Goal: Task Accomplishment & Management: Use online tool/utility

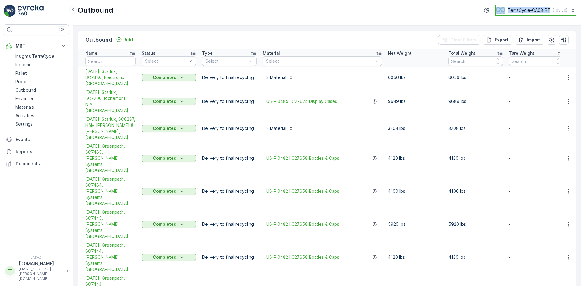
click at [533, 9] on p "TerraCycle-CA03-BT" at bounding box center [529, 10] width 43 height 6
type input "uk"
click at [530, 50] on span "TerraCycle-UK02-Econpro" at bounding box center [532, 50] width 67 height 6
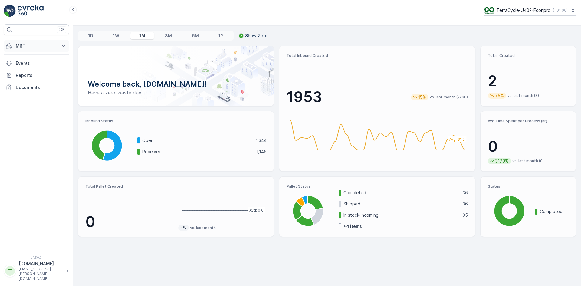
click at [21, 47] on p "MRF" at bounding box center [36, 46] width 41 height 6
click at [24, 64] on p "Inbound" at bounding box center [23, 65] width 16 height 6
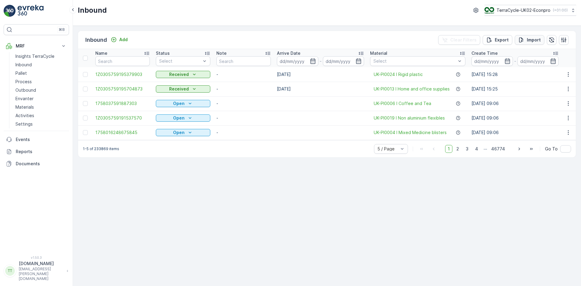
click at [531, 38] on p "Import" at bounding box center [534, 40] width 14 height 6
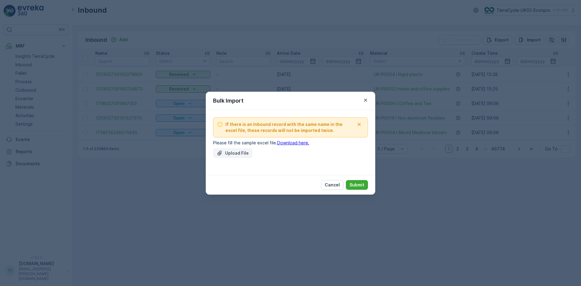
click at [233, 151] on p "Upload File" at bounding box center [237, 153] width 24 height 6
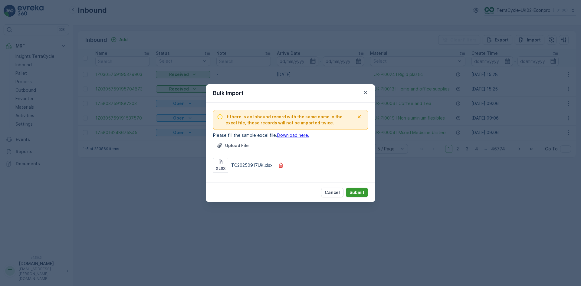
click at [356, 193] on p "Submit" at bounding box center [356, 192] width 15 height 6
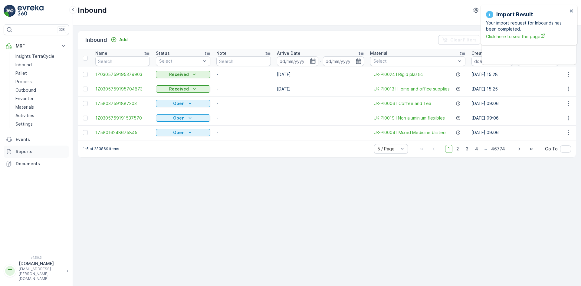
drag, startPoint x: 32, startPoint y: 149, endPoint x: 57, endPoint y: 119, distance: 39.1
click at [32, 149] on p "Reports" at bounding box center [41, 152] width 51 height 6
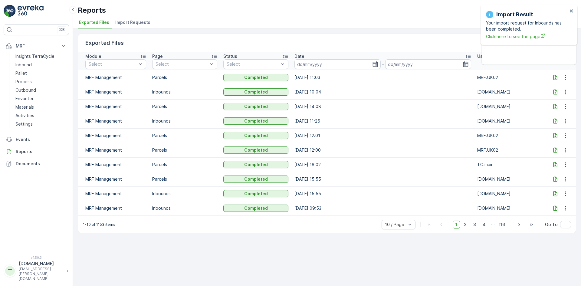
click at [128, 22] on span "Import Requests" at bounding box center [132, 22] width 35 height 6
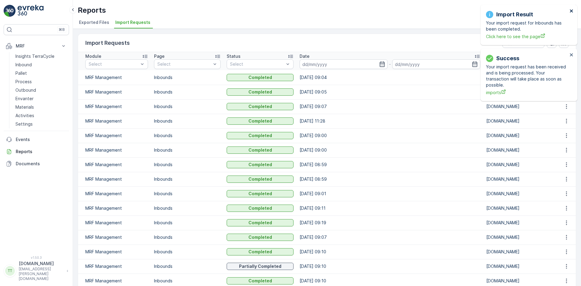
click at [573, 10] on icon "close" at bounding box center [571, 10] width 4 height 5
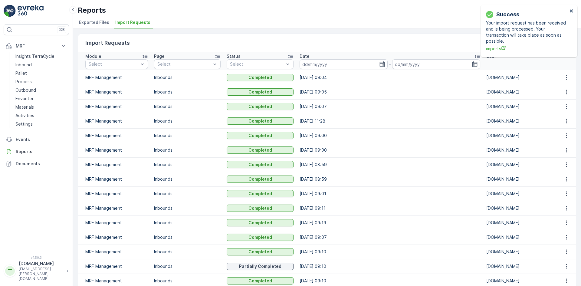
click at [572, 11] on icon "close" at bounding box center [571, 10] width 3 height 3
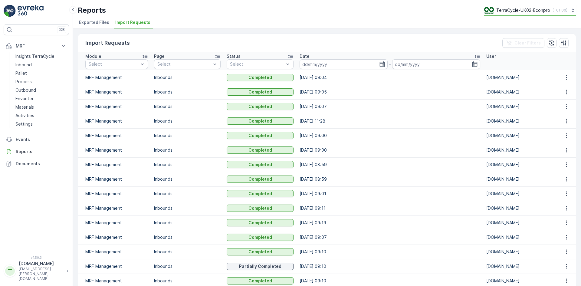
click at [531, 9] on p "TerraCycle-UK02-Econpro" at bounding box center [523, 10] width 54 height 6
type input "fr"
click at [512, 41] on span "Europe/[GEOGRAPHIC_DATA] (+02:00)" at bounding box center [521, 42] width 67 height 5
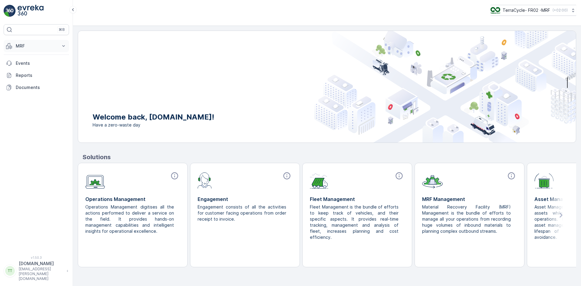
click at [12, 41] on button "MRF" at bounding box center [36, 46] width 65 height 12
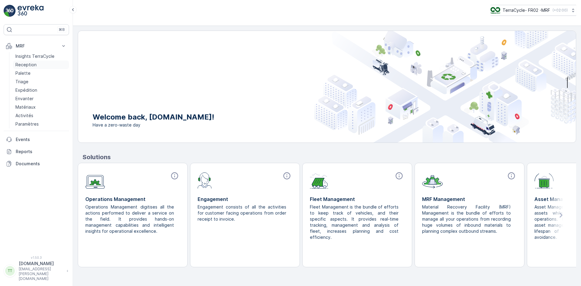
click at [21, 62] on p "Reception" at bounding box center [25, 65] width 21 height 6
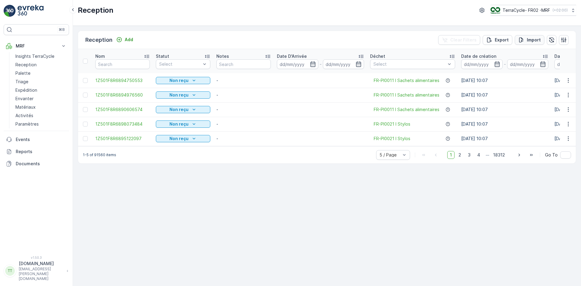
click at [530, 39] on p "Import" at bounding box center [534, 40] width 14 height 6
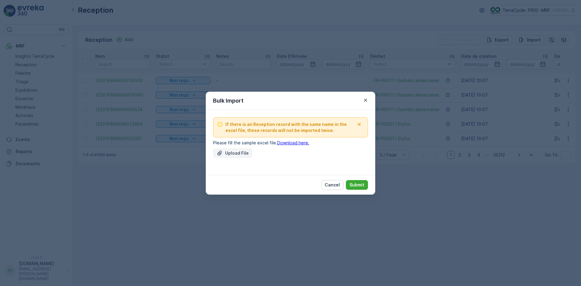
click at [227, 154] on p "Upload File" at bounding box center [237, 153] width 24 height 6
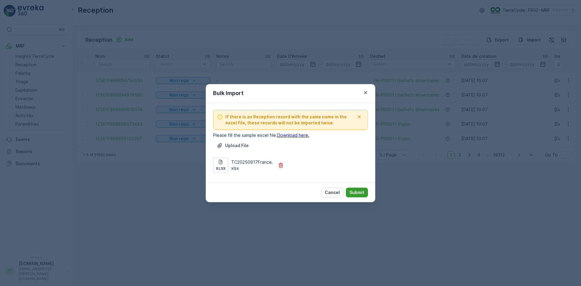
click at [361, 193] on p "Submit" at bounding box center [356, 192] width 15 height 6
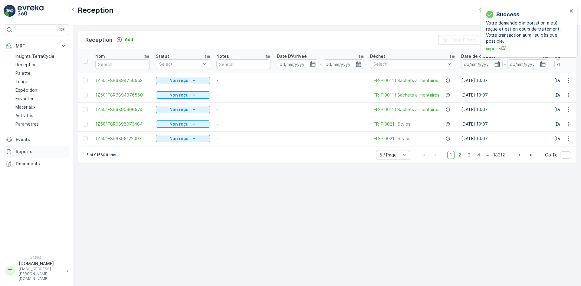
click at [23, 156] on link "Reports" at bounding box center [36, 152] width 65 height 12
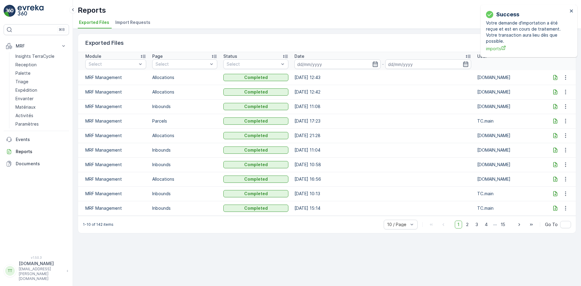
click at [120, 21] on span "Import Requests" at bounding box center [132, 22] width 35 height 6
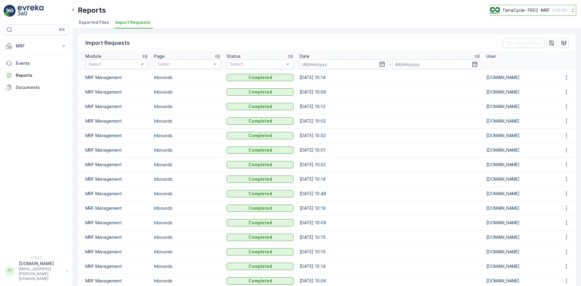
click at [524, 8] on p "TerraCycle- FR02 -MRF" at bounding box center [525, 10] width 47 height 6
type input "nl"
click at [521, 39] on span "TerraCycle-NL-MRF" at bounding box center [527, 37] width 67 height 6
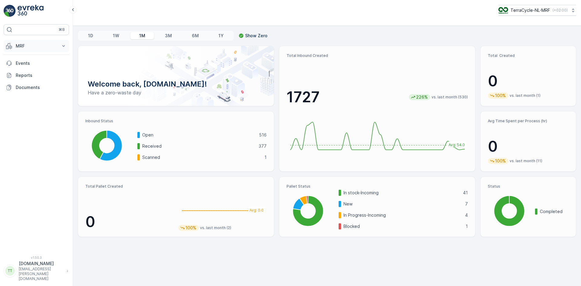
click at [28, 47] on p "MRF" at bounding box center [36, 46] width 41 height 6
click at [25, 64] on p "Inbound" at bounding box center [23, 65] width 16 height 6
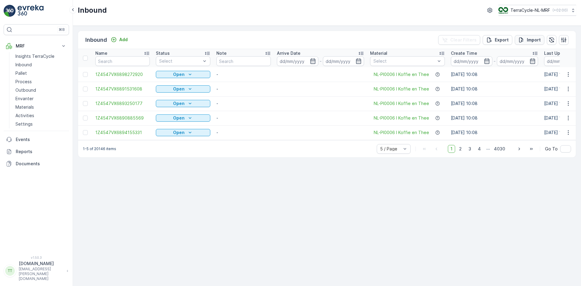
click at [532, 37] on p "Import" at bounding box center [534, 40] width 14 height 6
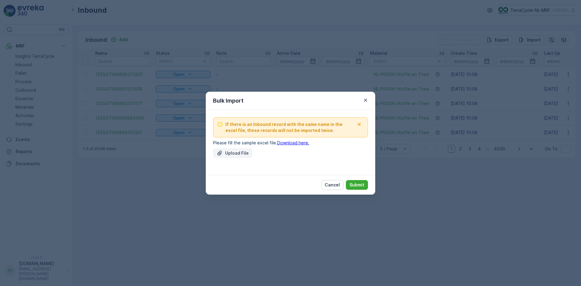
click at [233, 153] on p "Upload File" at bounding box center [237, 153] width 24 height 6
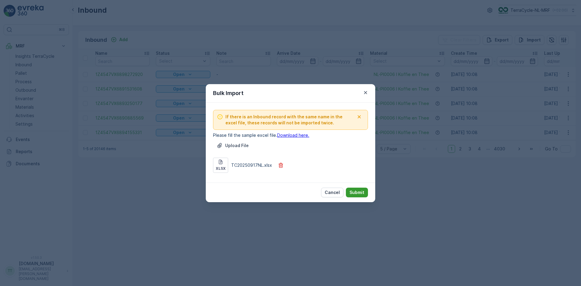
click at [358, 191] on p "Submit" at bounding box center [356, 192] width 15 height 6
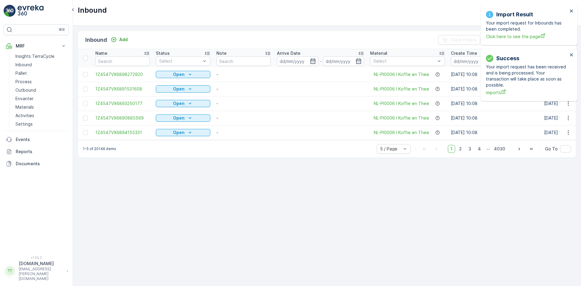
click at [572, 8] on div "Import Result Your import request for Inbounds has been completed. Click here t…" at bounding box center [528, 25] width 97 height 40
click at [572, 9] on icon "close" at bounding box center [571, 10] width 4 height 5
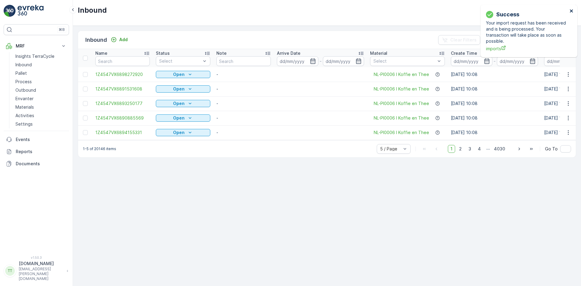
click at [572, 9] on icon "close" at bounding box center [571, 10] width 4 height 5
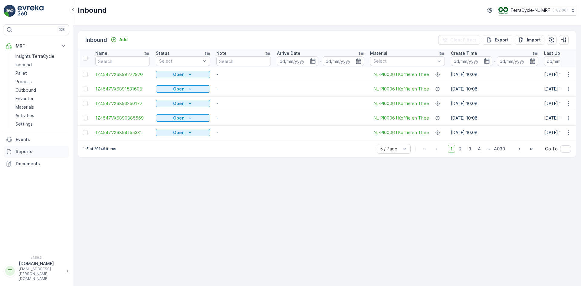
click at [23, 152] on p "Reports" at bounding box center [41, 152] width 51 height 6
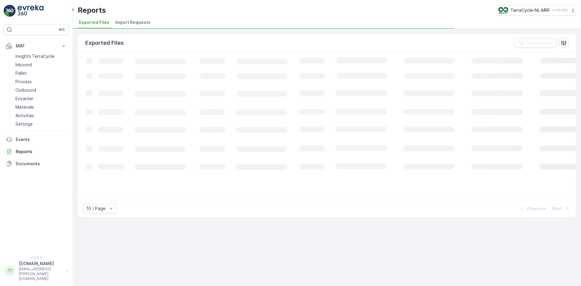
click at [136, 18] on li "Import Requests" at bounding box center [133, 23] width 39 height 10
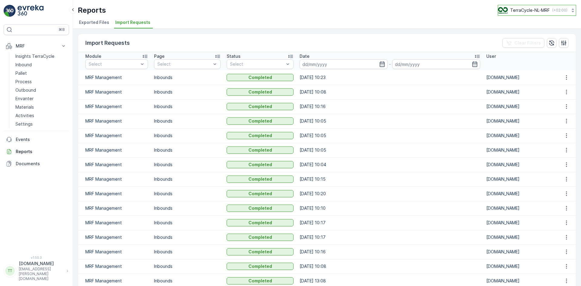
click at [520, 11] on p "TerraCycle-NL-MRF" at bounding box center [530, 10] width 40 height 6
type input "nz"
click at [515, 37] on span "TerraCycle-NZ01-TripleP" at bounding box center [527, 37] width 51 height 6
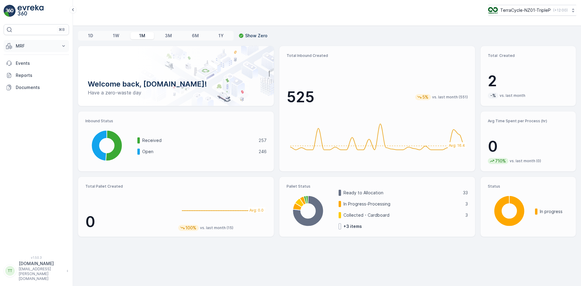
click at [17, 45] on p "MRF" at bounding box center [36, 46] width 41 height 6
click at [22, 67] on p "Inbound" at bounding box center [23, 65] width 16 height 6
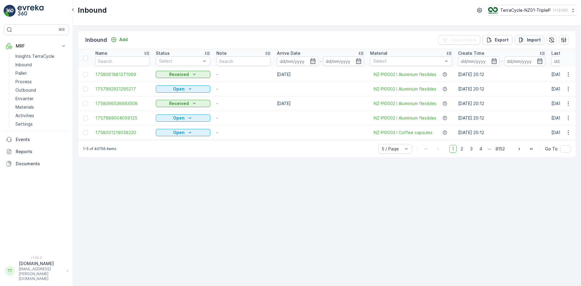
click at [524, 42] on icon "Import" at bounding box center [521, 40] width 6 height 6
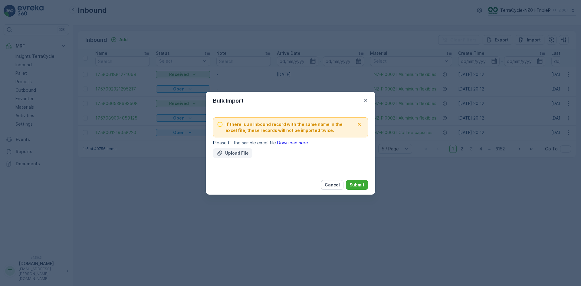
click at [239, 152] on p "Upload File" at bounding box center [237, 153] width 24 height 6
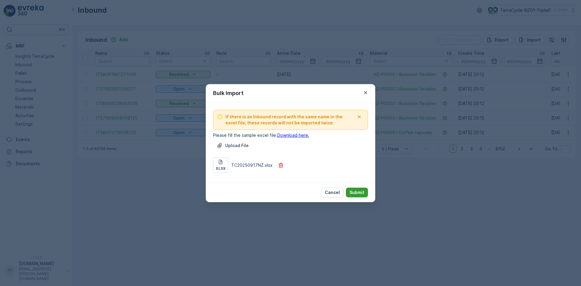
click at [356, 192] on p "Submit" at bounding box center [356, 192] width 15 height 6
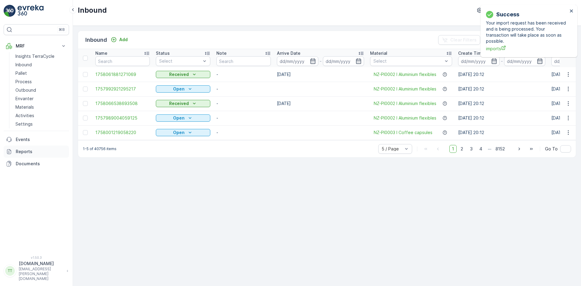
click at [31, 149] on p "Reports" at bounding box center [41, 152] width 51 height 6
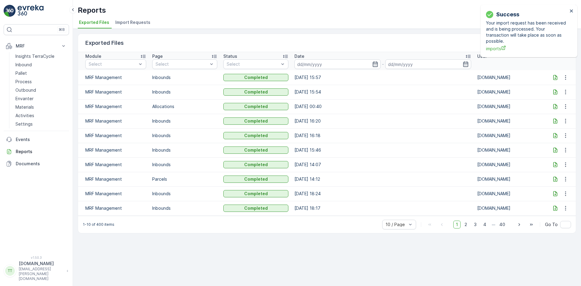
click at [132, 23] on span "Import Requests" at bounding box center [132, 22] width 35 height 6
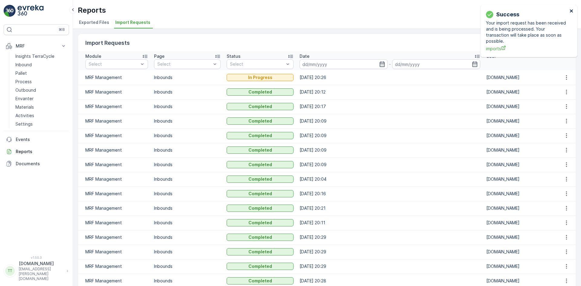
click at [570, 10] on icon "close" at bounding box center [571, 10] width 3 height 3
click at [570, 12] on icon "close" at bounding box center [571, 10] width 4 height 5
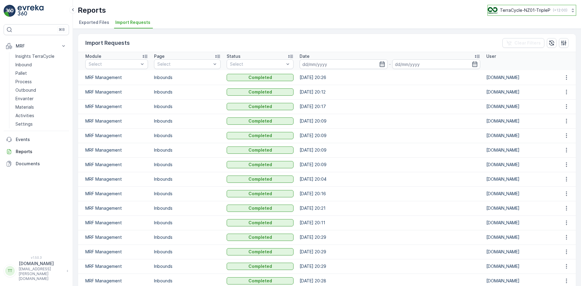
click at [516, 9] on p "TerraCycle-NZ01-TripleP" at bounding box center [525, 10] width 51 height 6
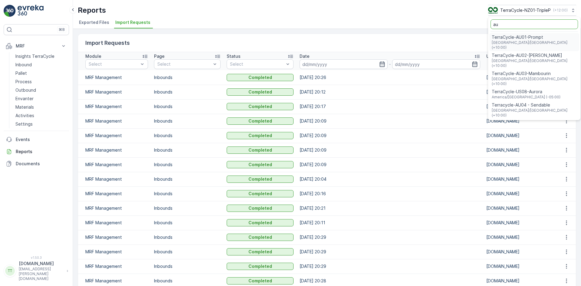
type input "au"
click at [528, 36] on span "TerraCycle-AU01-Prompt" at bounding box center [534, 37] width 85 height 6
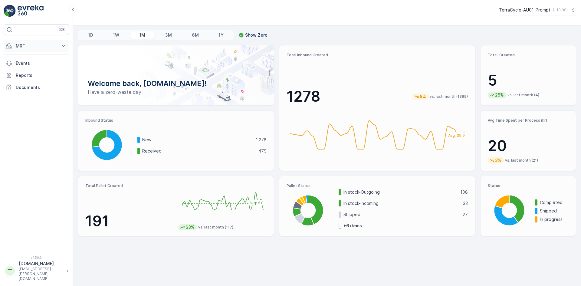
click at [29, 47] on p "MRF" at bounding box center [36, 46] width 41 height 6
click at [28, 64] on p "Inbound" at bounding box center [23, 65] width 16 height 6
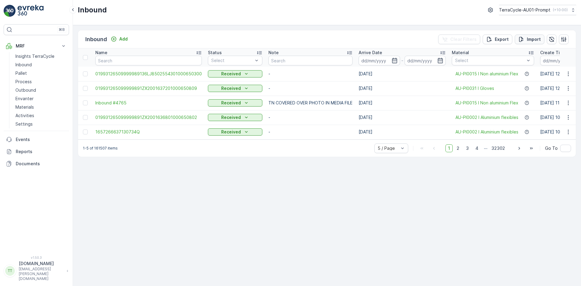
click at [528, 39] on p "Import" at bounding box center [534, 39] width 14 height 6
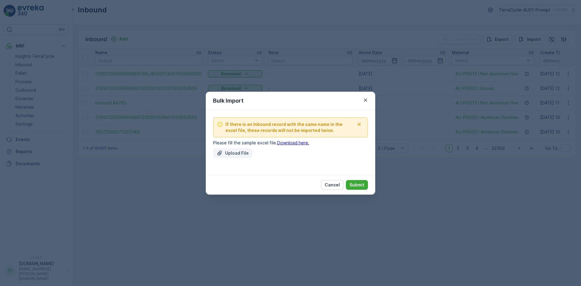
click at [230, 155] on p "Upload File" at bounding box center [237, 153] width 24 height 6
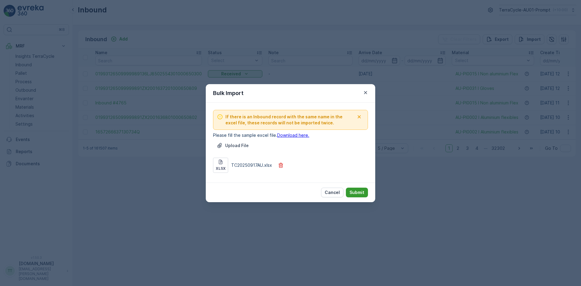
click at [359, 191] on p "Submit" at bounding box center [356, 192] width 15 height 6
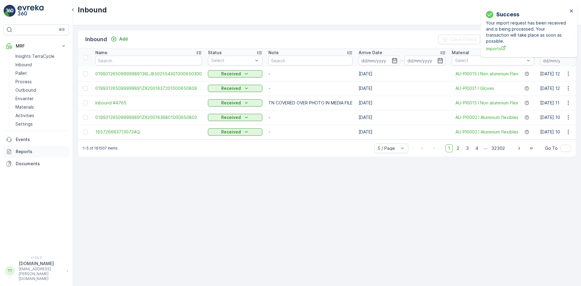
click at [41, 151] on p "Reports" at bounding box center [41, 152] width 51 height 6
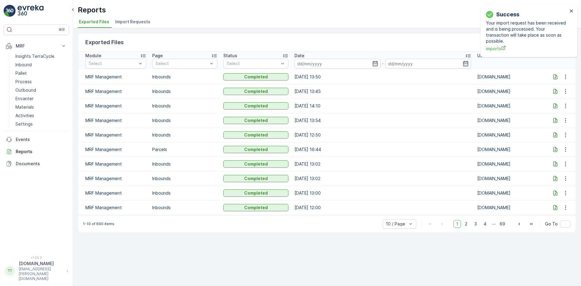
click at [136, 25] on span "Import Requests" at bounding box center [132, 22] width 35 height 6
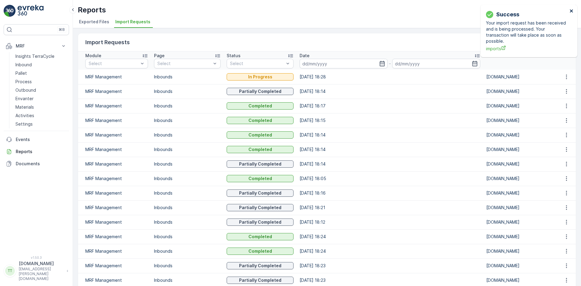
click at [571, 11] on icon "close" at bounding box center [571, 10] width 4 height 5
